Goal: Information Seeking & Learning: Learn about a topic

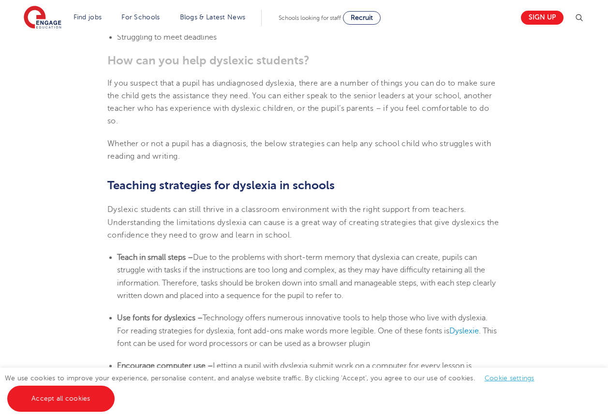
scroll to position [1451, 0]
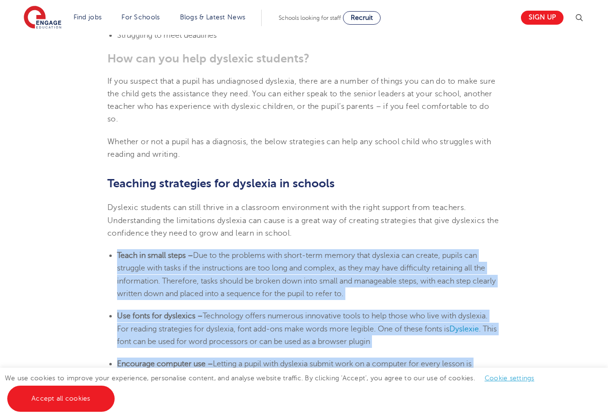
drag, startPoint x: 118, startPoint y: 253, endPoint x: 523, endPoint y: 356, distance: 417.4
click at [523, 356] on section "[DATE] Supporting [MEDICAL_DATA] In Schools: 10 Teaching Strategies | Engage Ho…" at bounding box center [304, 77] width 587 height 2523
copy section "Teach in small steps – Due to the problems with short-term memory that [MEDICAL…"
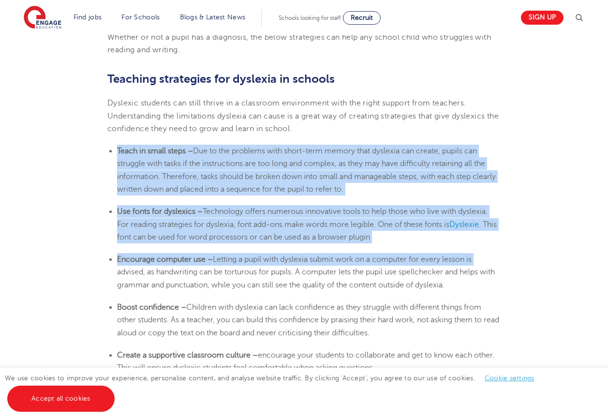
scroll to position [1548, 0]
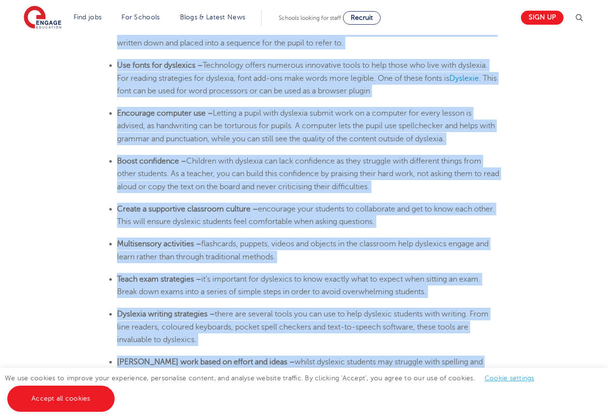
scroll to position [1776, 0]
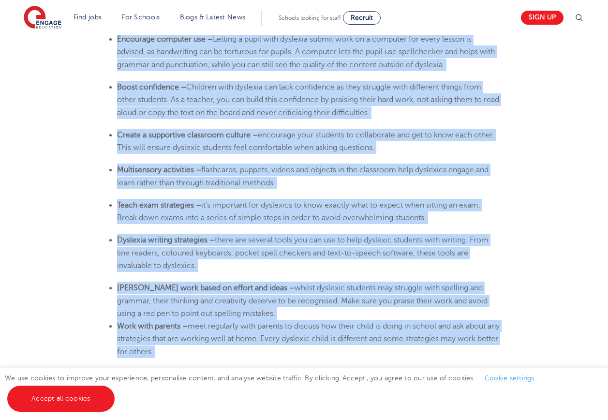
drag, startPoint x: 117, startPoint y: 157, endPoint x: 231, endPoint y: 316, distance: 195.9
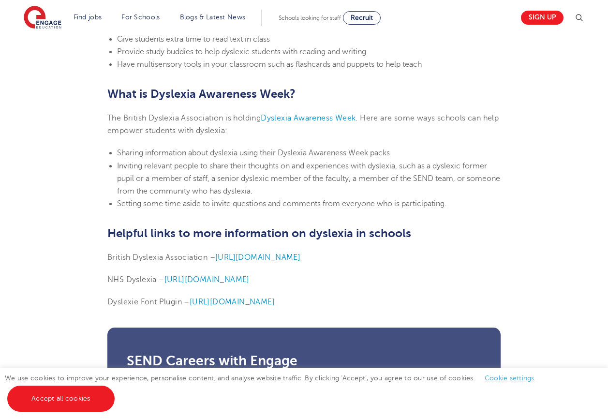
scroll to position [2308, 0]
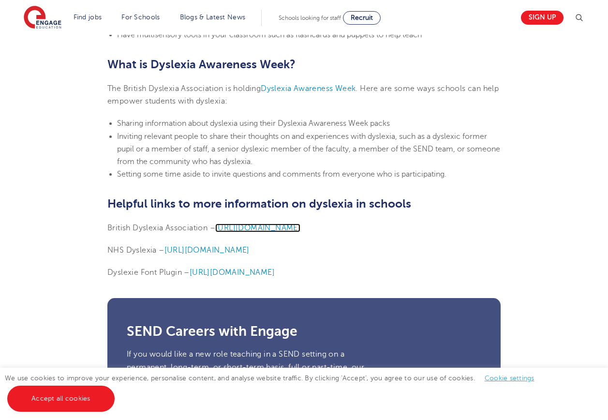
click at [259, 229] on span "[URL][DOMAIN_NAME]" at bounding box center [257, 228] width 85 height 9
